Goal: Information Seeking & Learning: Understand process/instructions

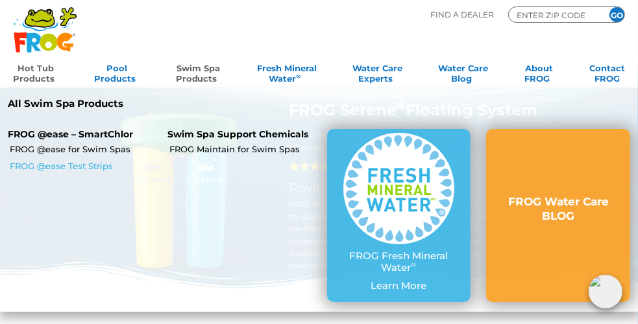
click at [89, 161] on link "FROG @ease Test Strips" at bounding box center [83, 166] width 147 height 12
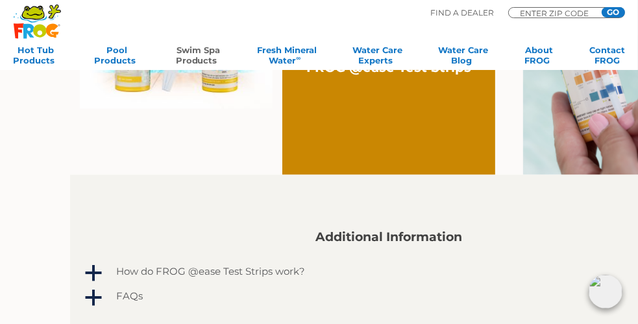
scroll to position [590, 0]
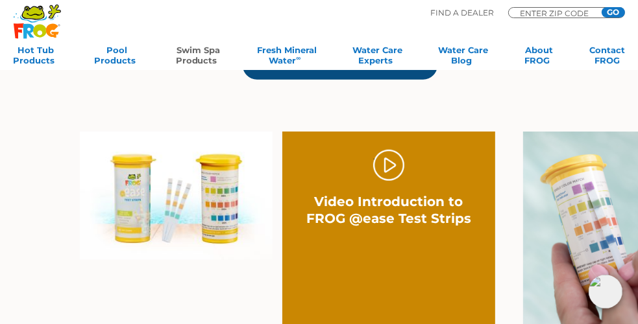
click at [294, 80] on link "Water Balancing Guide" at bounding box center [340, 65] width 195 height 29
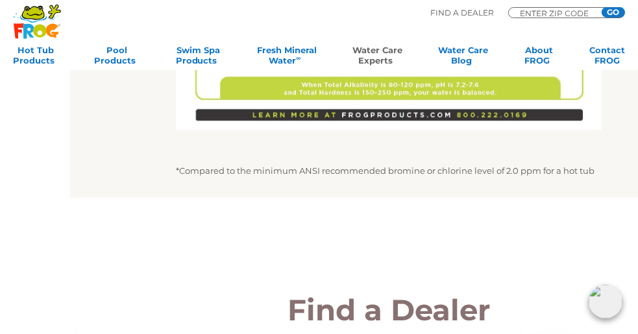
scroll to position [727, 0]
